Goal: Task Accomplishment & Management: Use online tool/utility

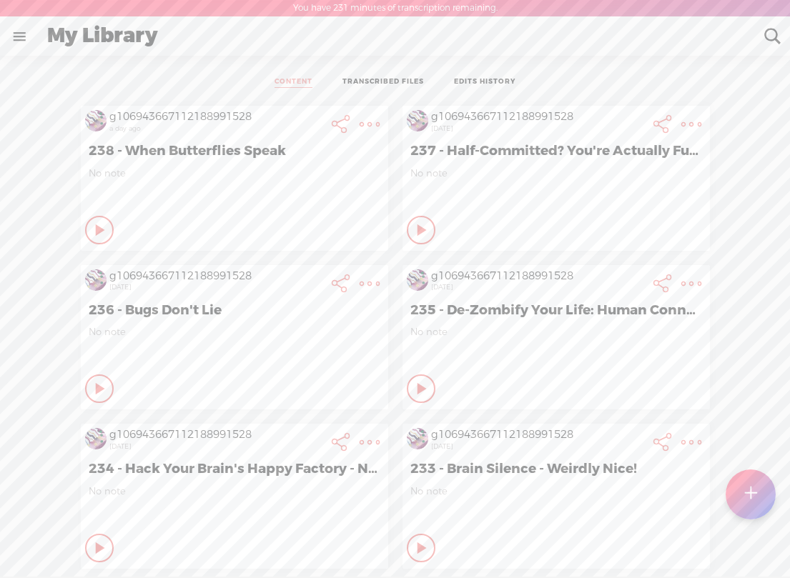
click at [751, 490] on t at bounding box center [751, 494] width 12 height 31
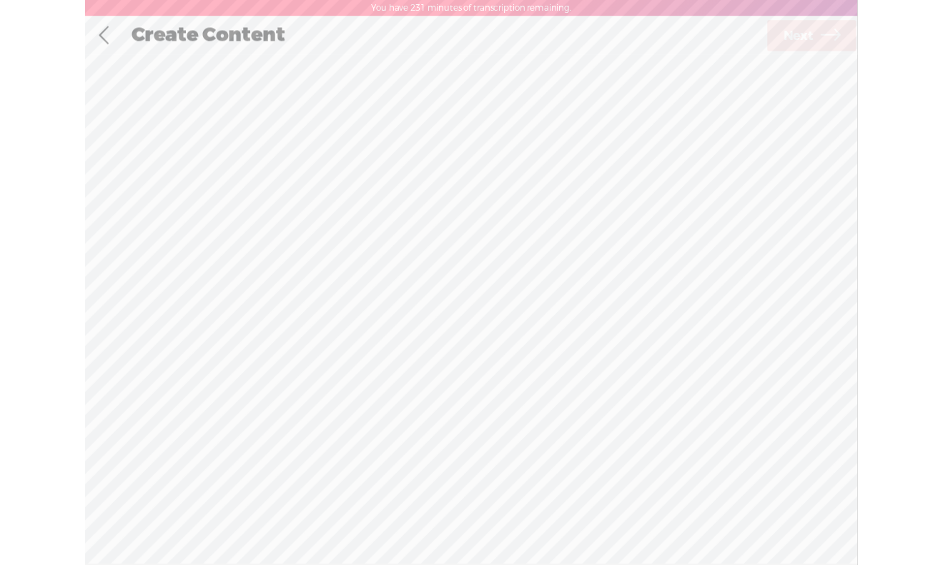
scroll to position [1, 0]
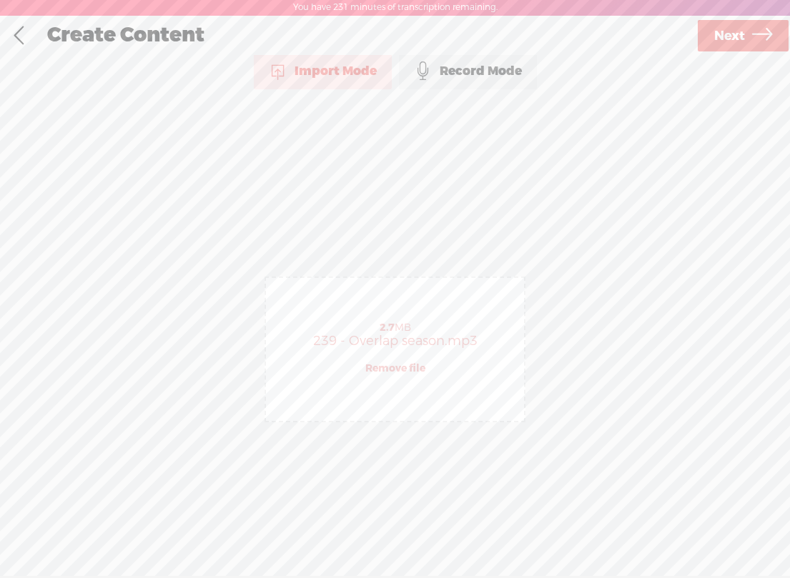
click at [744, 31] on span "Next" at bounding box center [729, 36] width 31 height 36
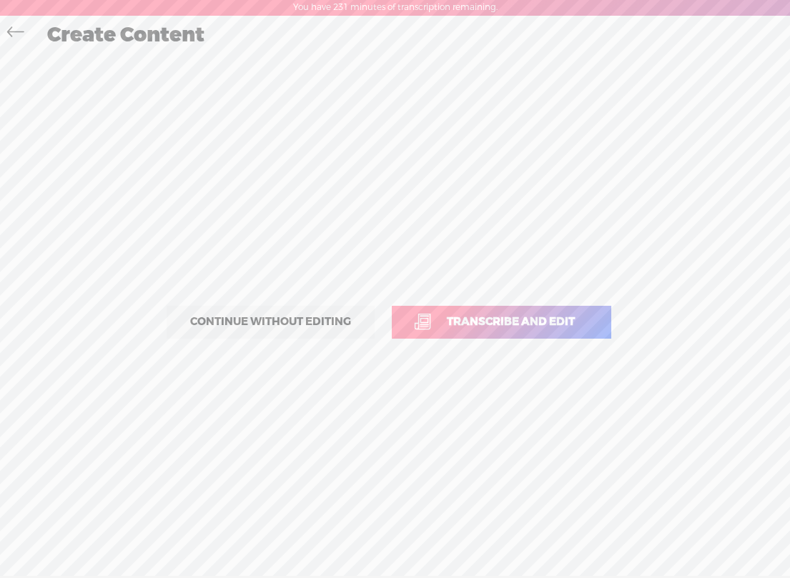
click at [480, 313] on link "Transcribe and edit" at bounding box center [501, 322] width 219 height 33
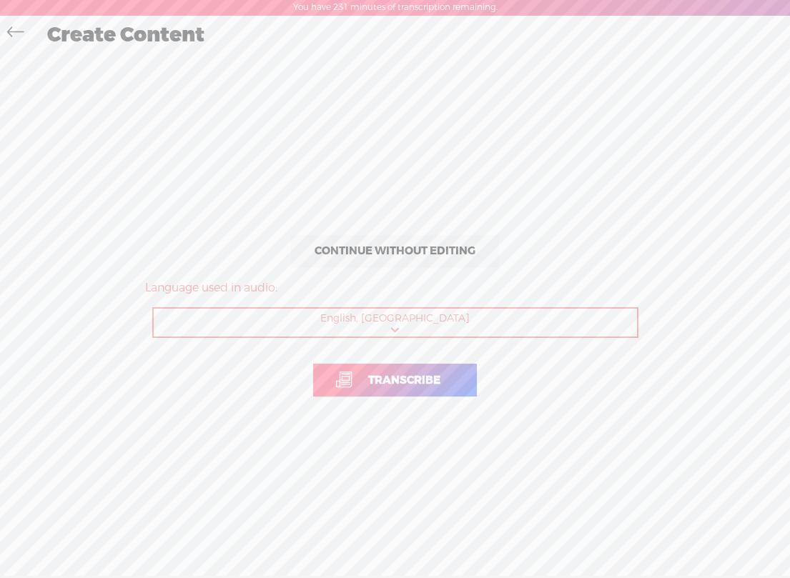
click at [422, 377] on span "Transcribe" at bounding box center [404, 380] width 102 height 16
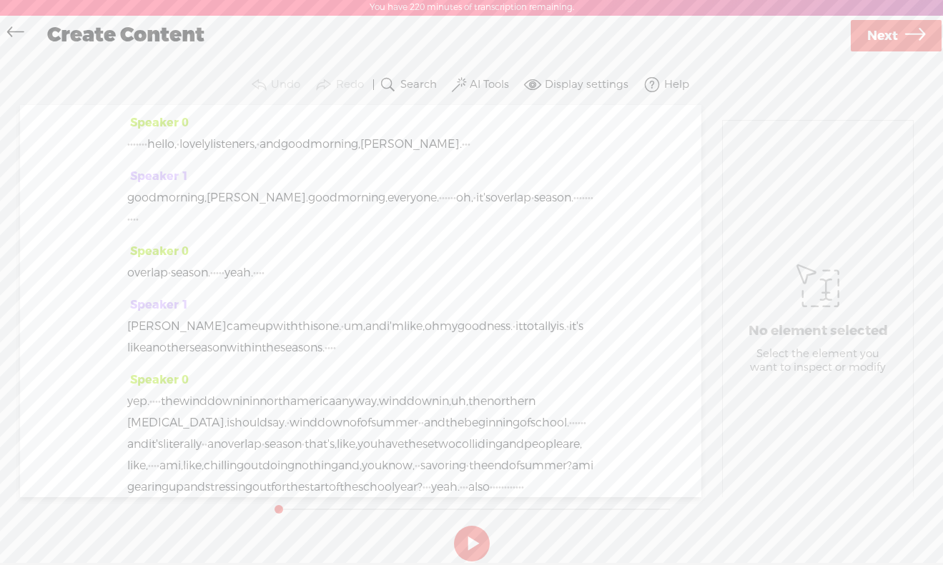
drag, startPoint x: 182, startPoint y: 146, endPoint x: 126, endPoint y: 145, distance: 55.8
click at [126, 145] on div "Speaker 0 · · · · · · · · hello, · lovely listeners, · and good morning, [PERSO…" at bounding box center [360, 301] width 681 height 392
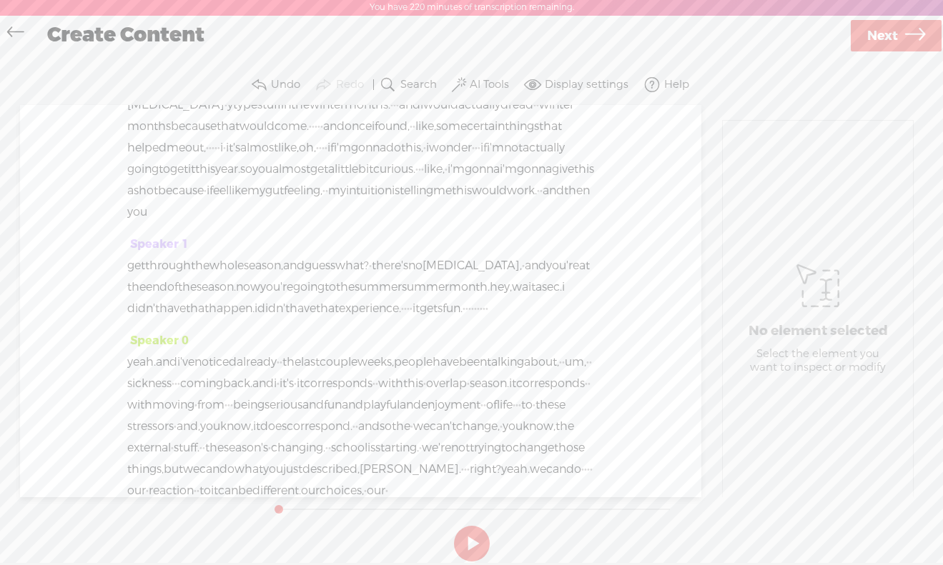
scroll to position [4050, 0]
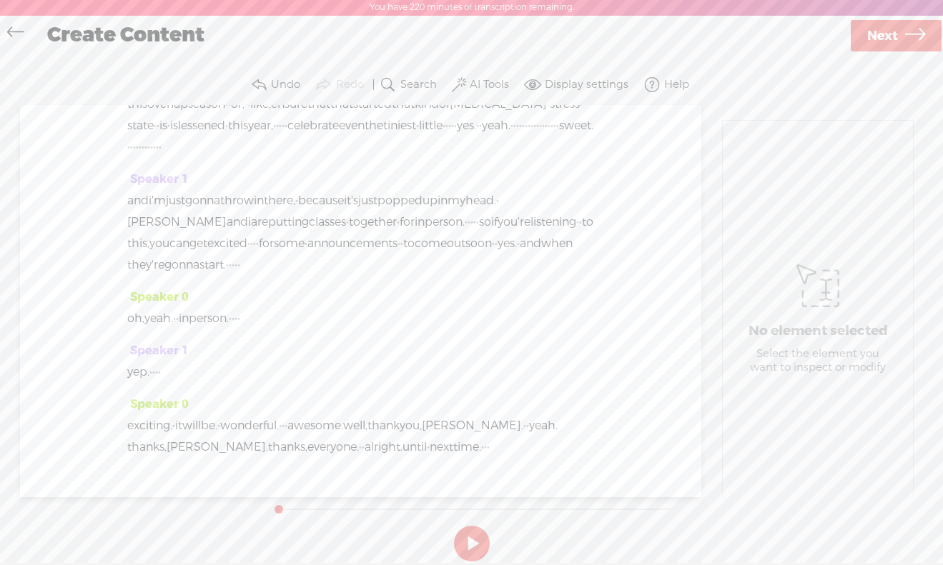
drag, startPoint x: 470, startPoint y: 406, endPoint x: 490, endPoint y: 406, distance: 20.7
click at [490, 415] on div "exciting. · it will be. · wonderful. · · · awesome. well, thank you, [PERSON_NA…" at bounding box center [360, 436] width 467 height 43
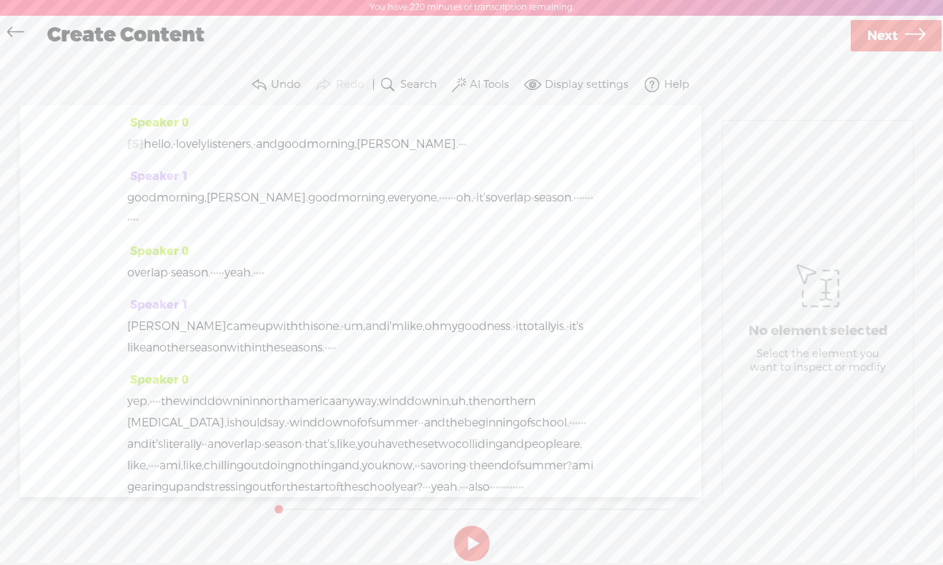
click at [167, 140] on span "hello," at bounding box center [158, 144] width 29 height 21
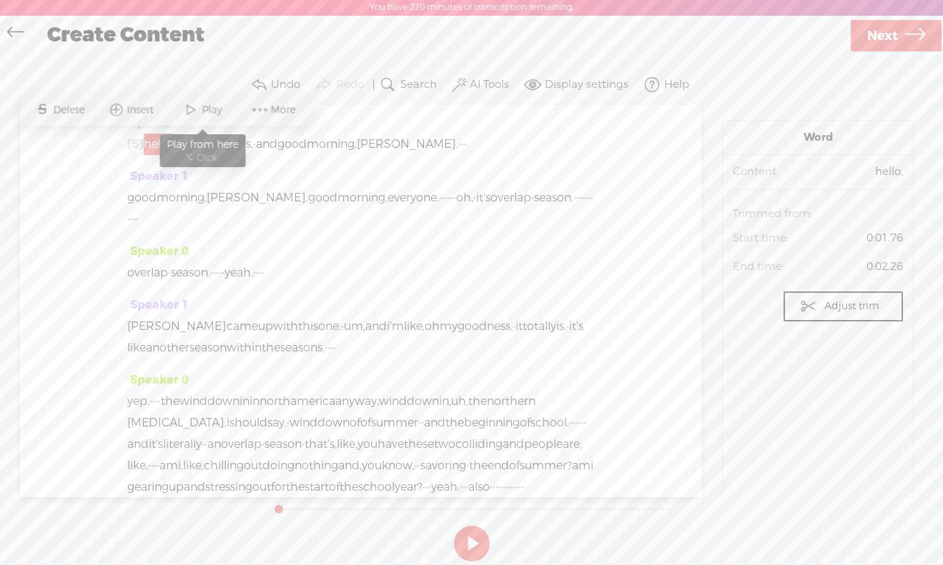
click at [204, 107] on span "Play" at bounding box center [214, 110] width 24 height 14
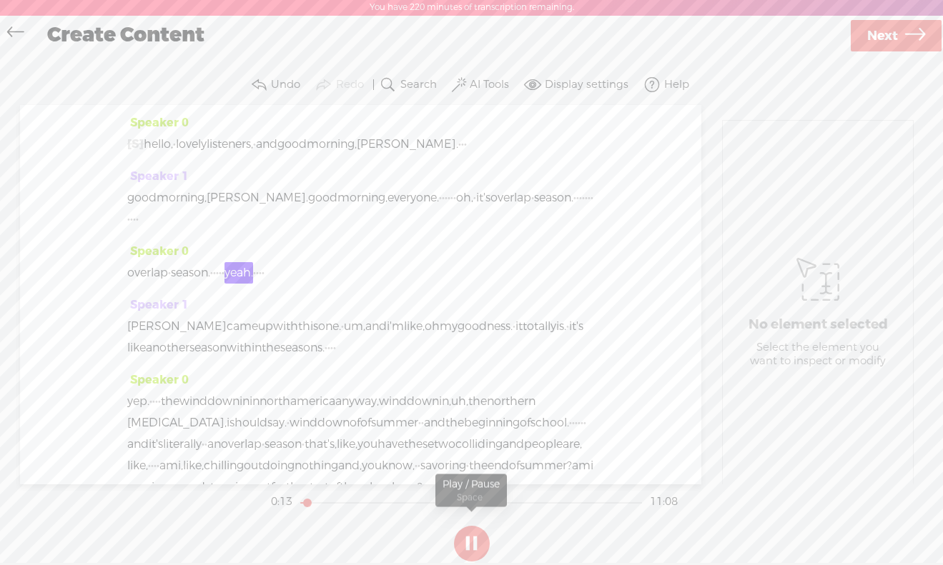
click at [475, 546] on button at bounding box center [472, 544] width 36 height 36
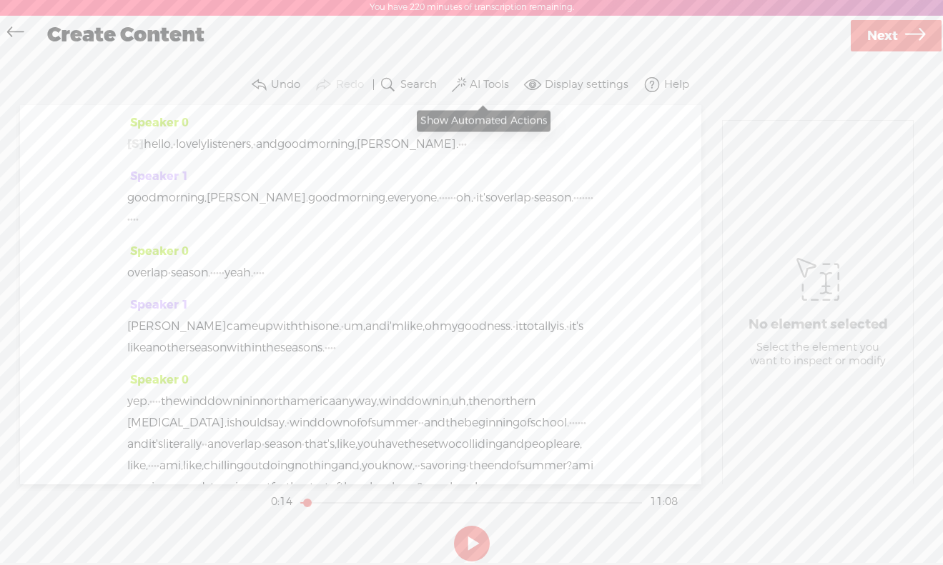
click at [492, 74] on button "AI Tools" at bounding box center [482, 85] width 66 height 29
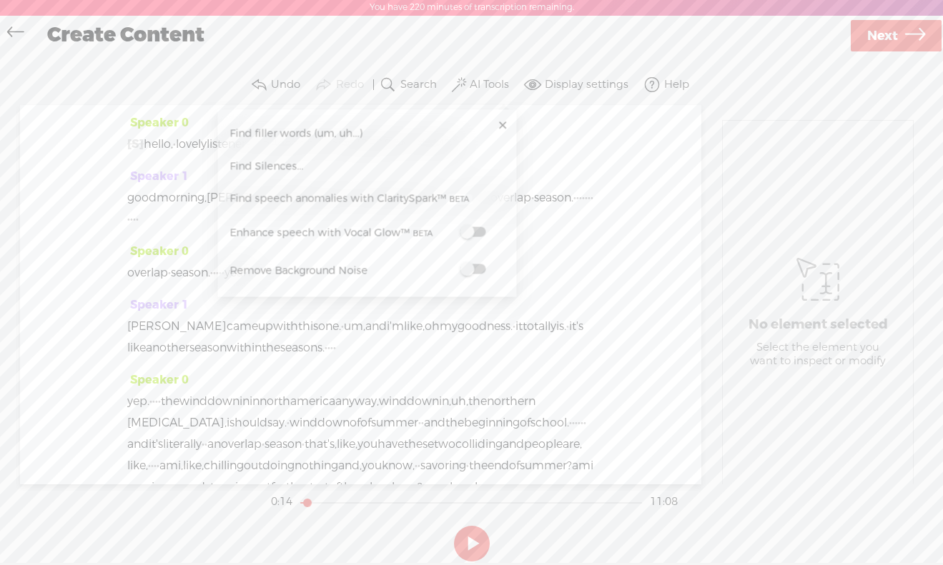
click at [479, 271] on span at bounding box center [473, 269] width 26 height 10
click at [789, 41] on span "Next" at bounding box center [882, 37] width 31 height 36
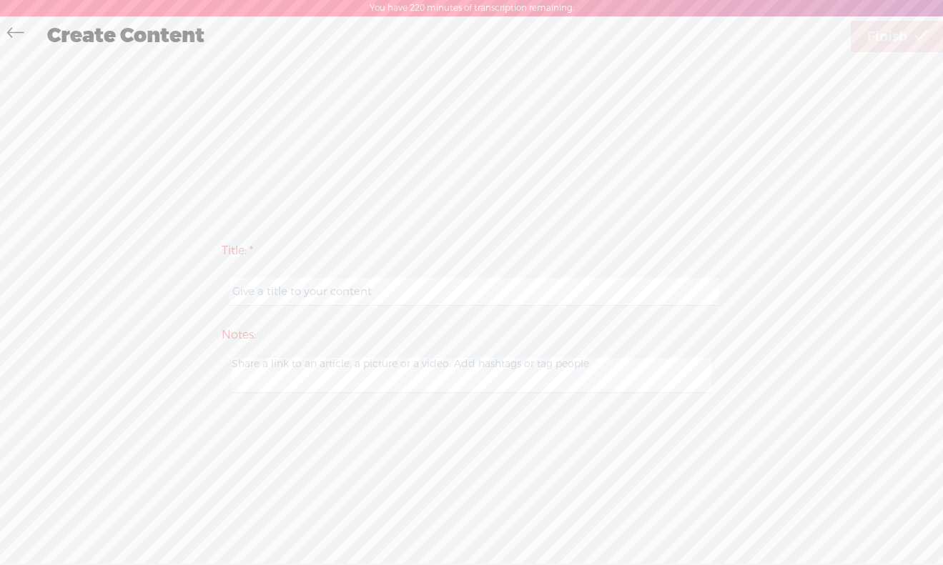
click at [269, 293] on input "text" at bounding box center [474, 292] width 490 height 28
paste input "239 - Overlap Season Blues When Summer Fun Meets Fall Fears"
type input "239 - Overlap Season Blues When Summer Fun Meets Fall Fears"
click at [789, 34] on span "Finish" at bounding box center [887, 37] width 40 height 36
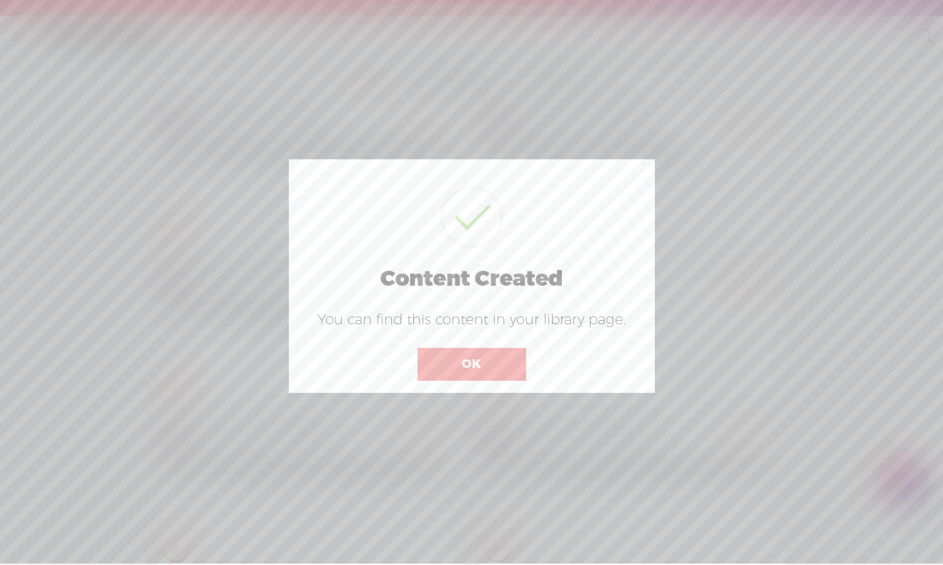
click at [483, 361] on button "OK" at bounding box center [471, 364] width 109 height 33
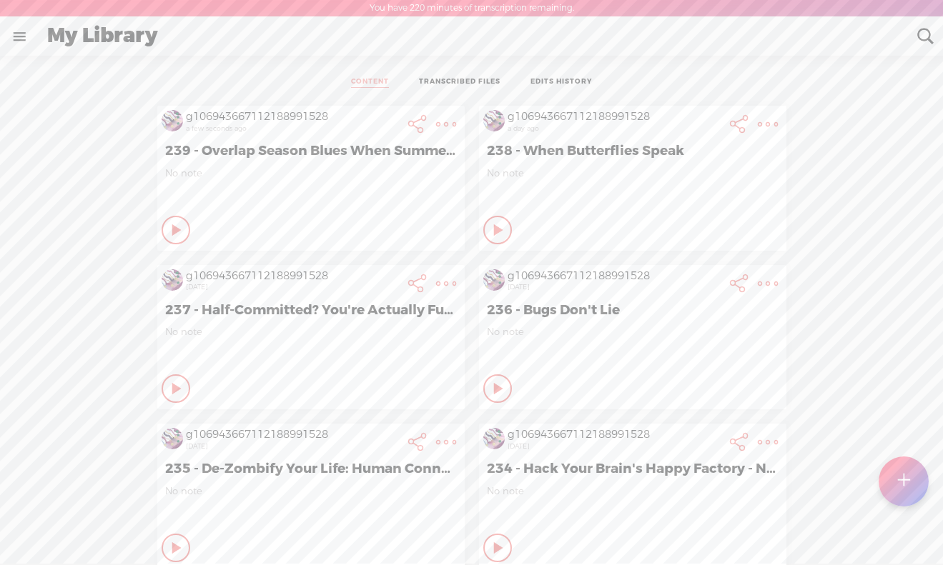
click at [451, 121] on t at bounding box center [446, 124] width 20 height 20
click at [338, 264] on link "Download Audio" at bounding box center [369, 271] width 162 height 33
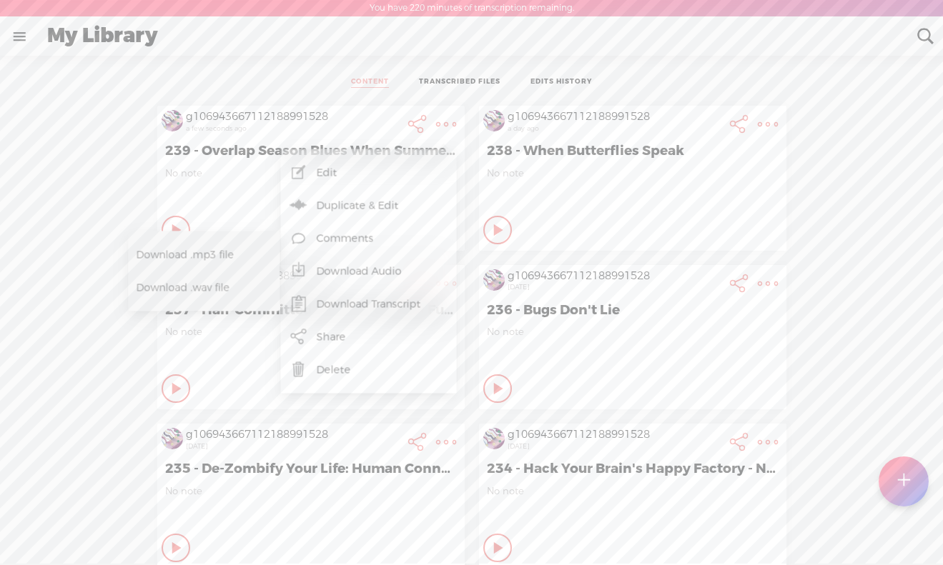
click at [198, 251] on span "Download .mp3 file" at bounding box center [200, 255] width 126 height 32
